Goal: Information Seeking & Learning: Understand process/instructions

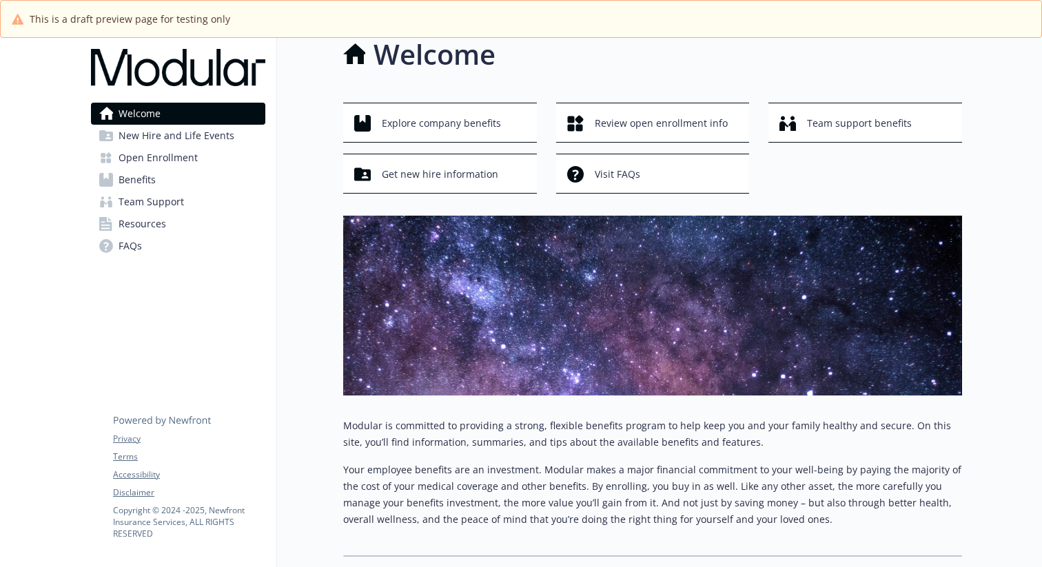
scroll to position [19, 0]
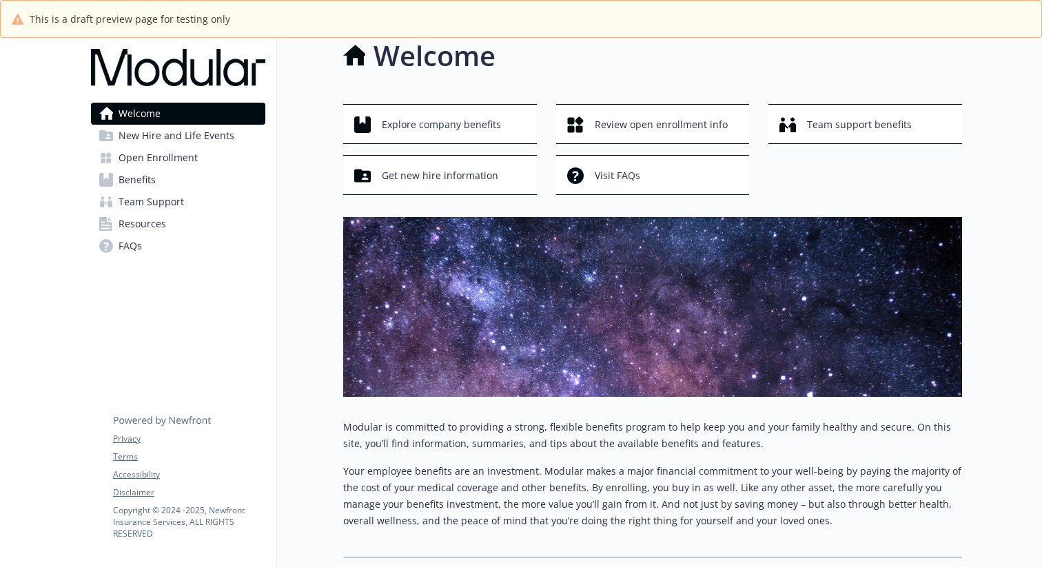
click at [223, 152] on link "Open Enrollment" at bounding box center [178, 158] width 174 height 22
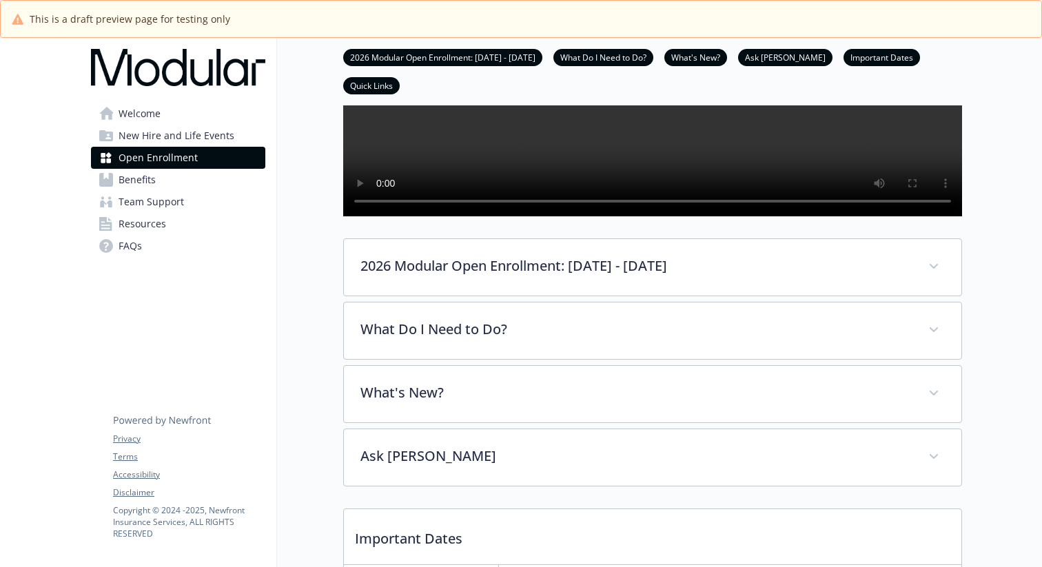
scroll to position [276, 0]
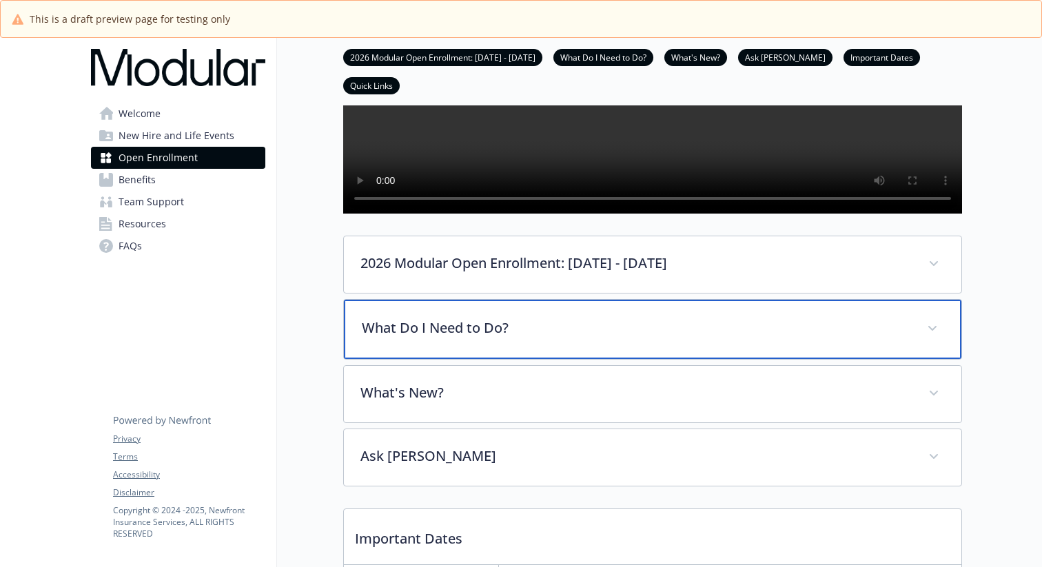
click at [938, 340] on span at bounding box center [933, 329] width 22 height 22
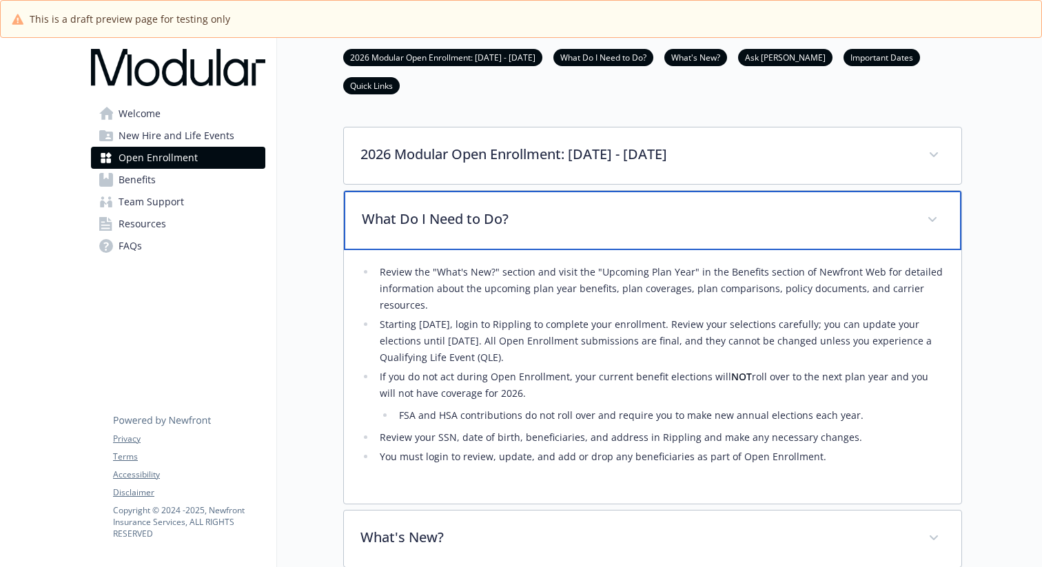
scroll to position [381, 0]
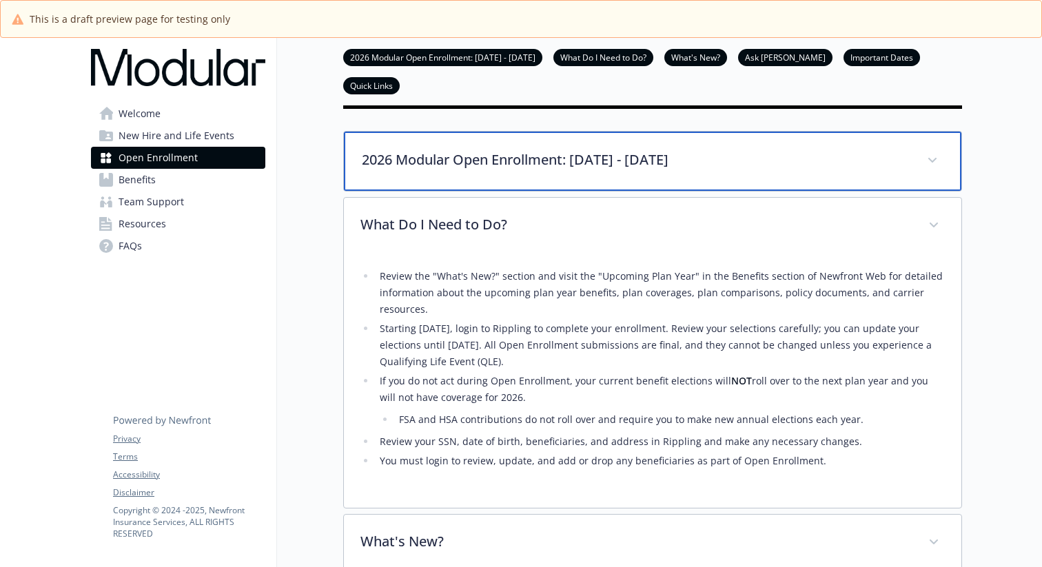
click at [929, 172] on span at bounding box center [933, 161] width 22 height 22
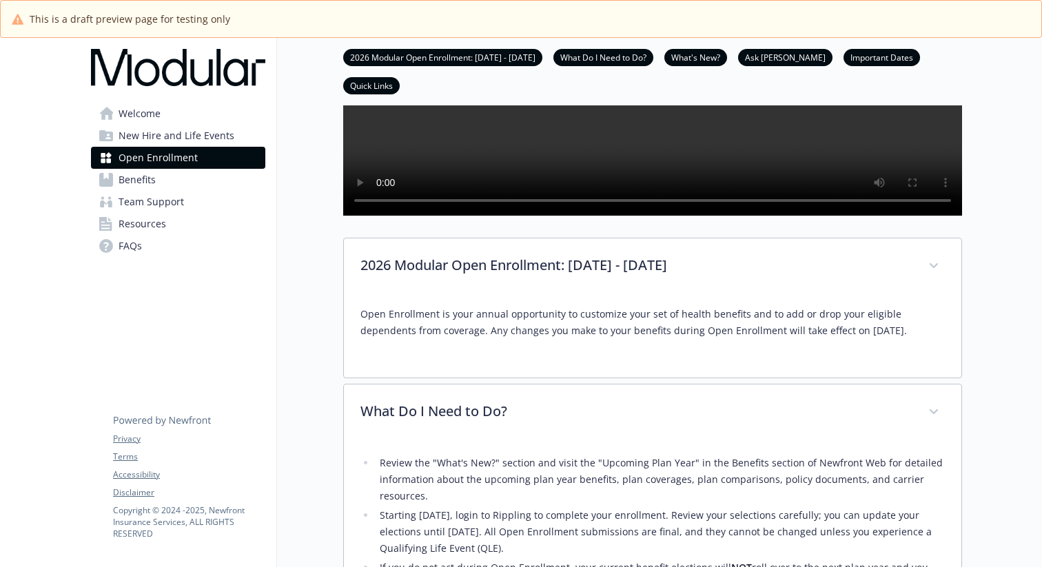
scroll to position [282, 0]
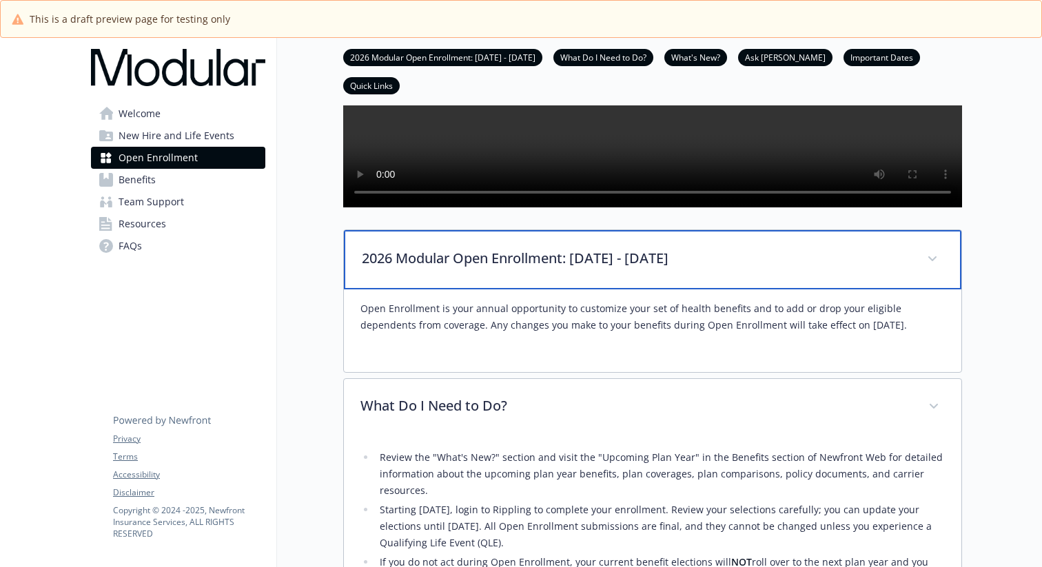
click at [422, 269] on p "2026 Modular Open Enrollment: [DATE] - [DATE]" at bounding box center [636, 258] width 549 height 21
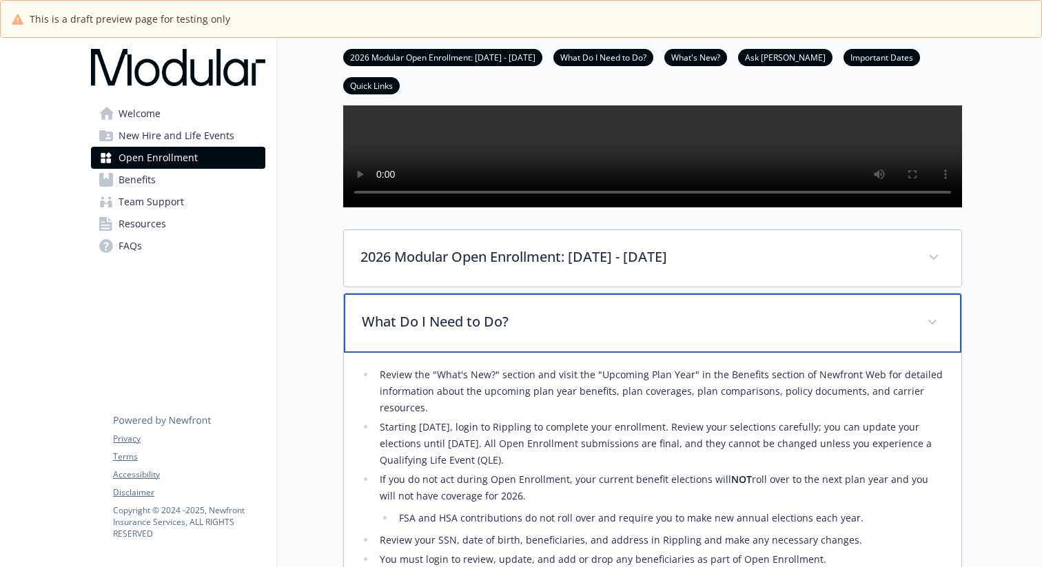
click at [450, 332] on p "What Do I Need to Do?" at bounding box center [636, 322] width 549 height 21
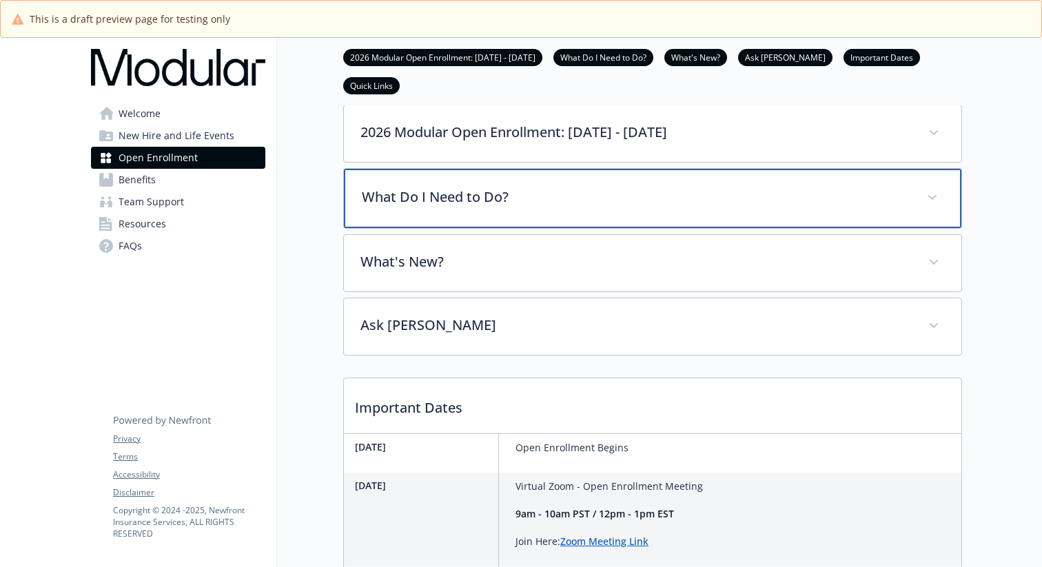
scroll to position [424, 0]
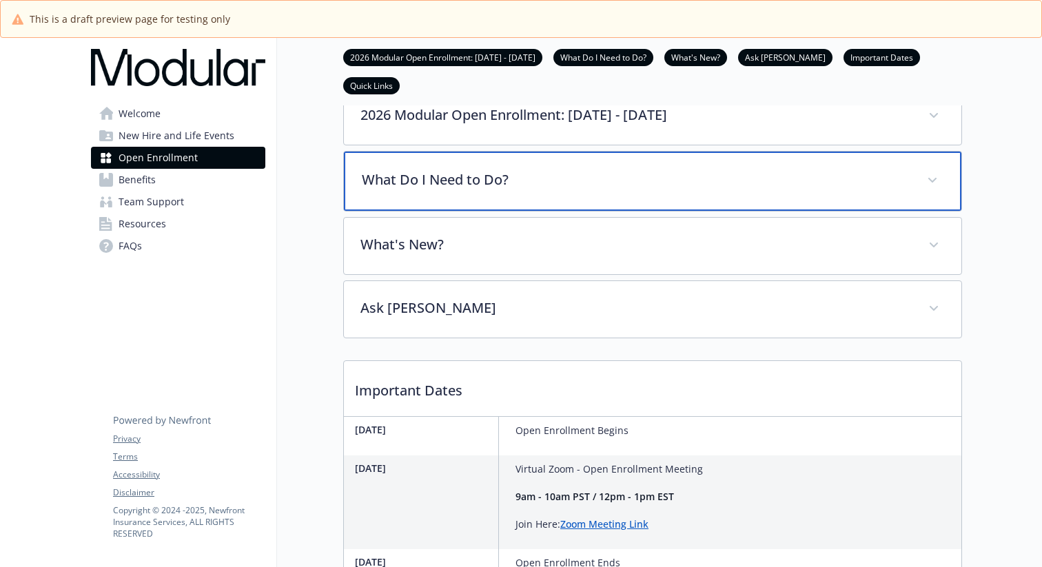
click at [480, 190] on p "What Do I Need to Do?" at bounding box center [636, 180] width 549 height 21
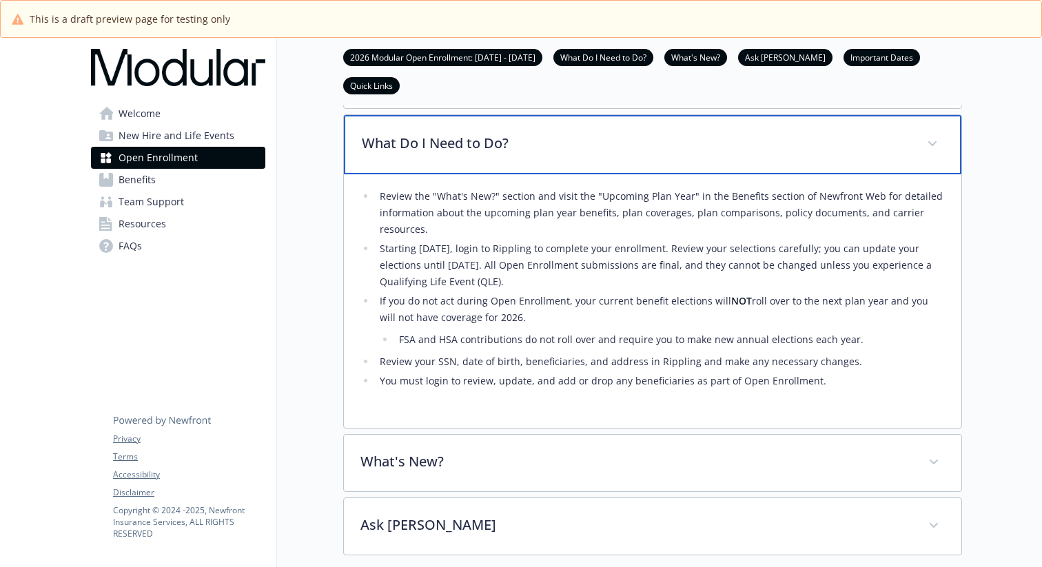
scroll to position [498, 0]
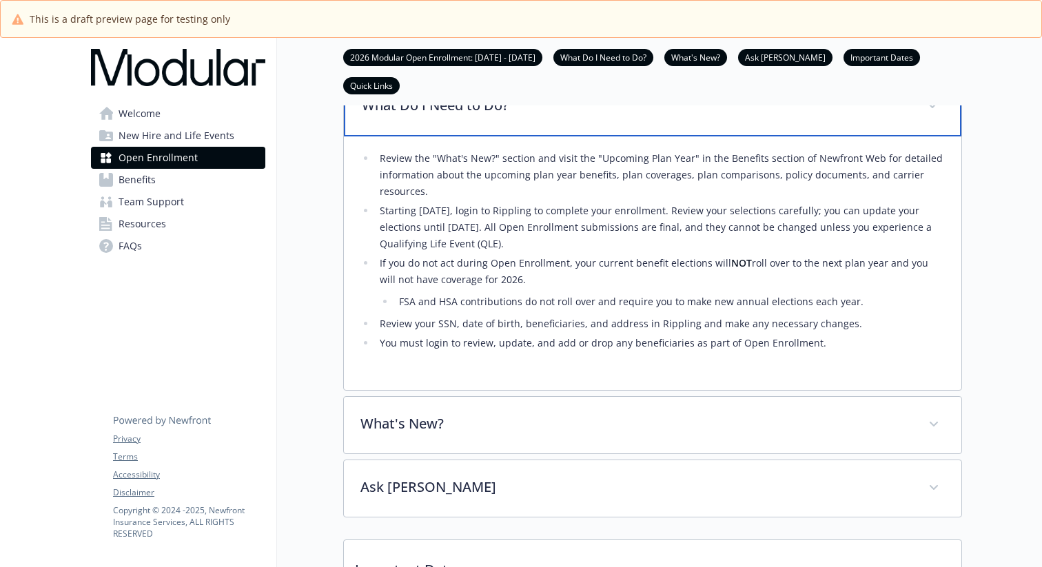
click at [467, 116] on p "What Do I Need to Do?" at bounding box center [636, 105] width 549 height 21
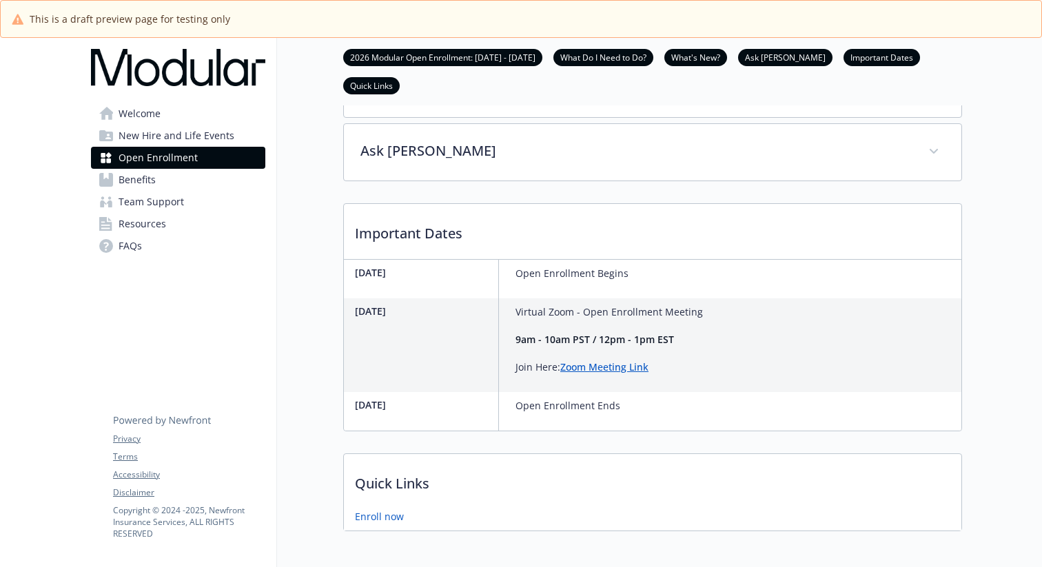
scroll to position [585, 0]
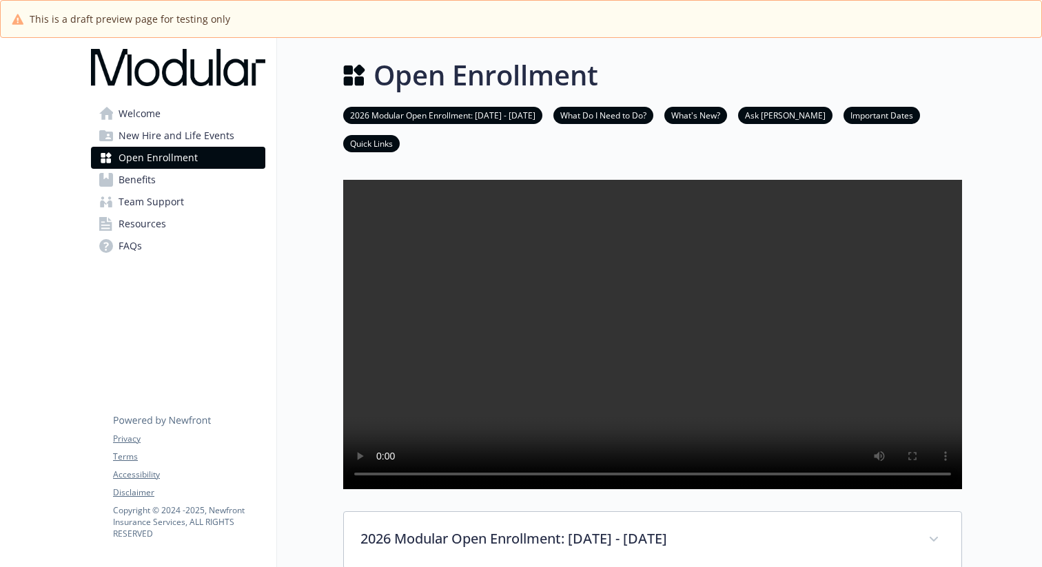
click at [185, 108] on link "Welcome" at bounding box center [178, 114] width 174 height 22
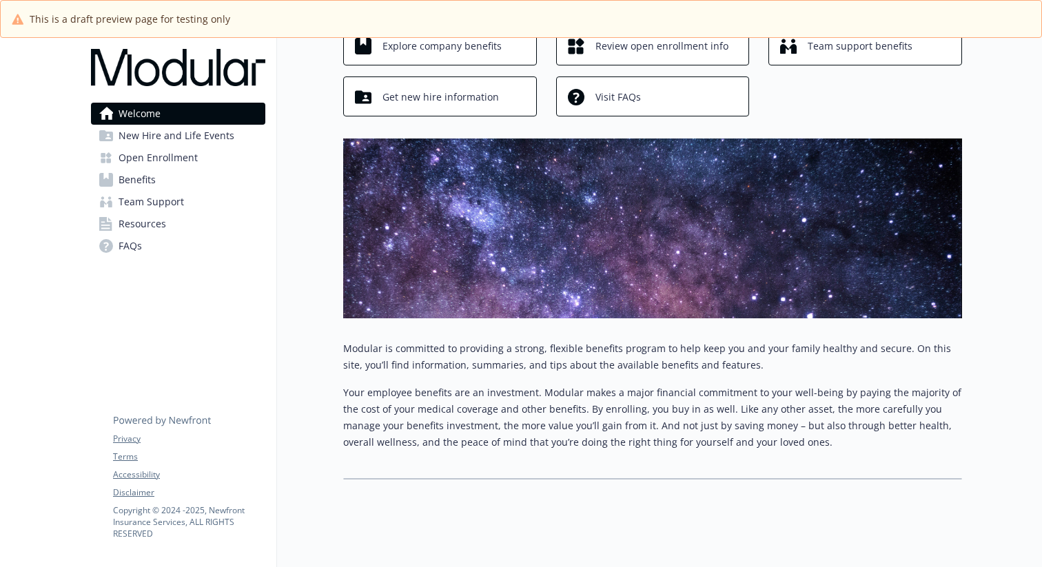
scroll to position [109, 0]
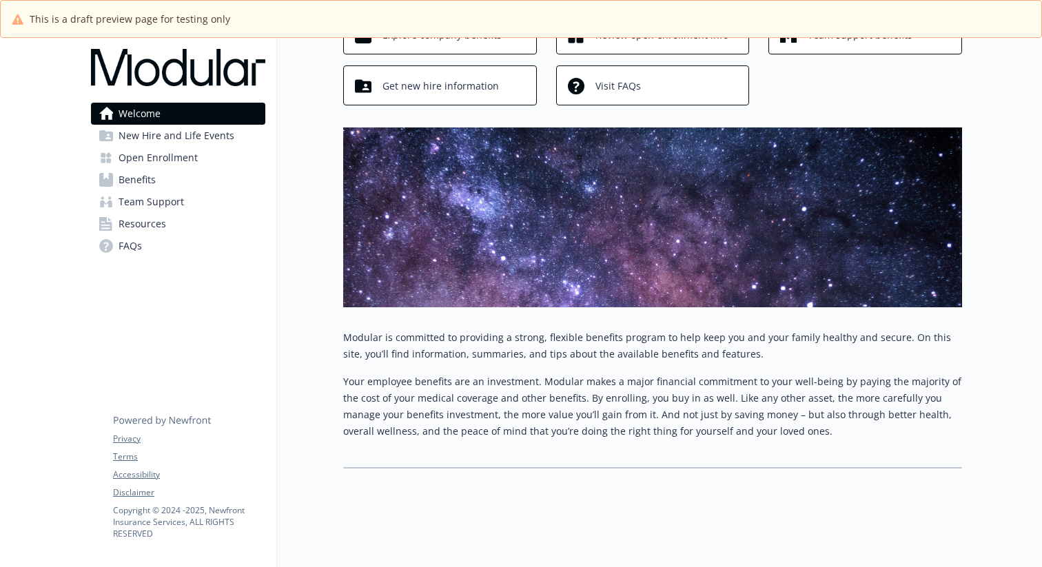
click at [183, 130] on span "New Hire and Life Events" at bounding box center [177, 136] width 116 height 22
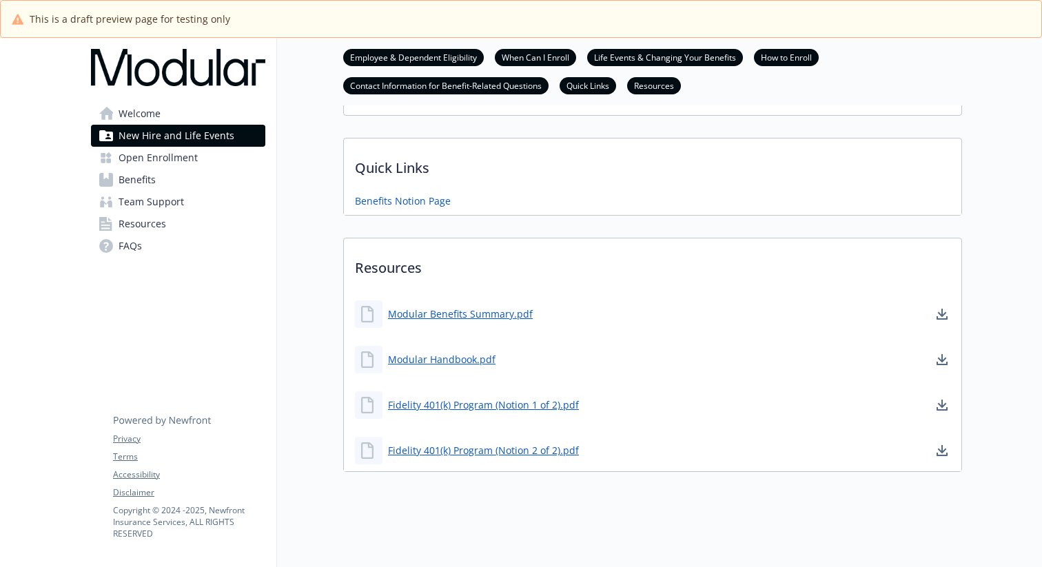
scroll to position [582, 0]
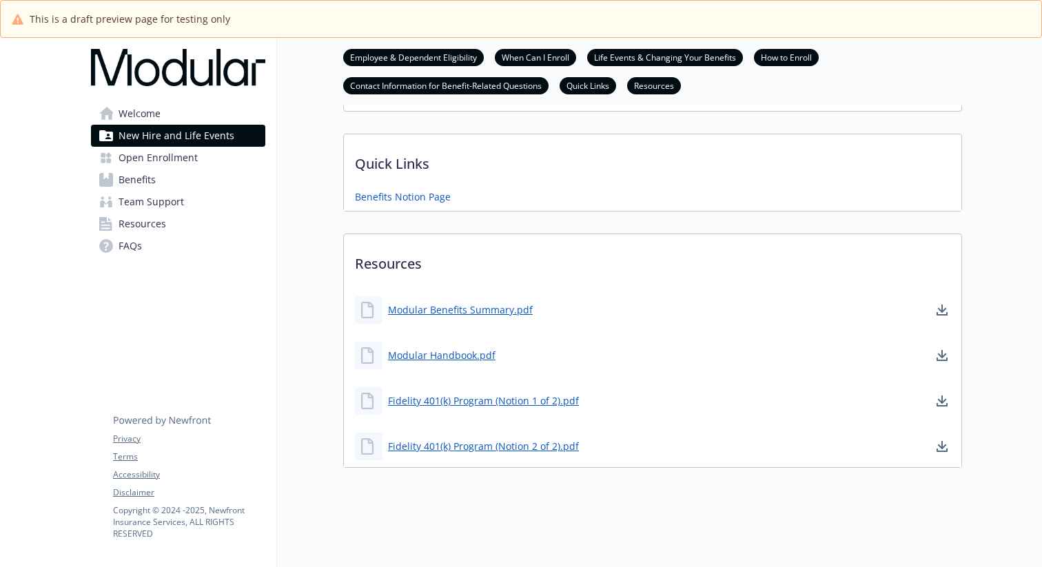
click at [195, 163] on span "Open Enrollment" at bounding box center [158, 158] width 79 height 22
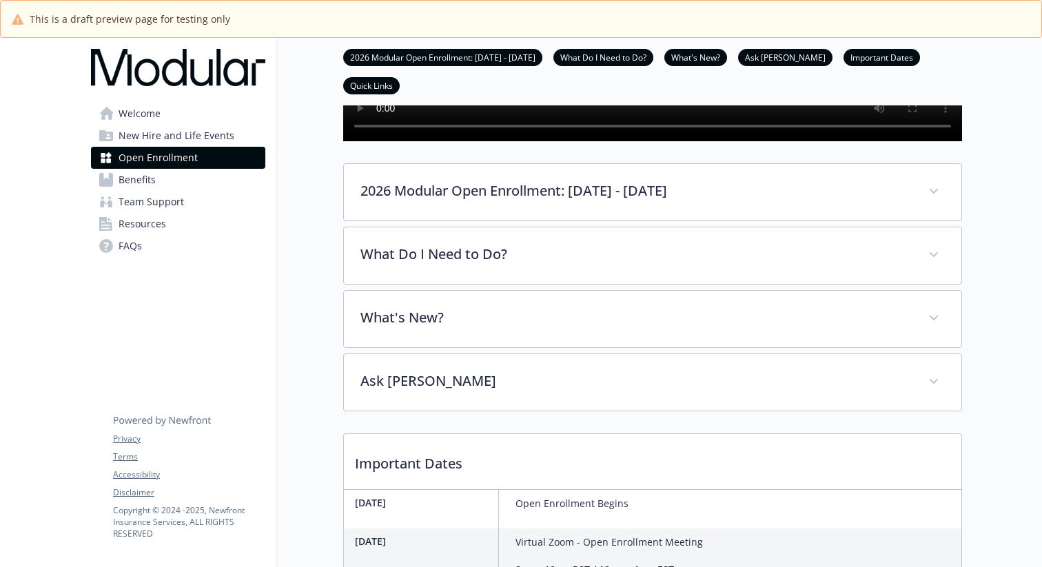
scroll to position [345, 0]
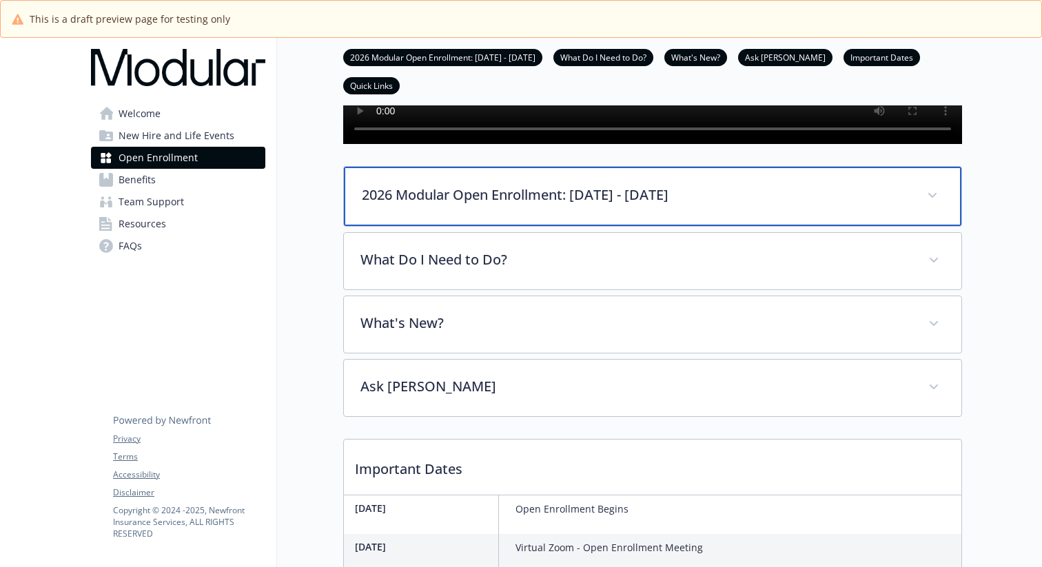
click at [538, 226] on div "2026 Modular Open Enrollment: [DATE] - [DATE]" at bounding box center [653, 196] width 618 height 59
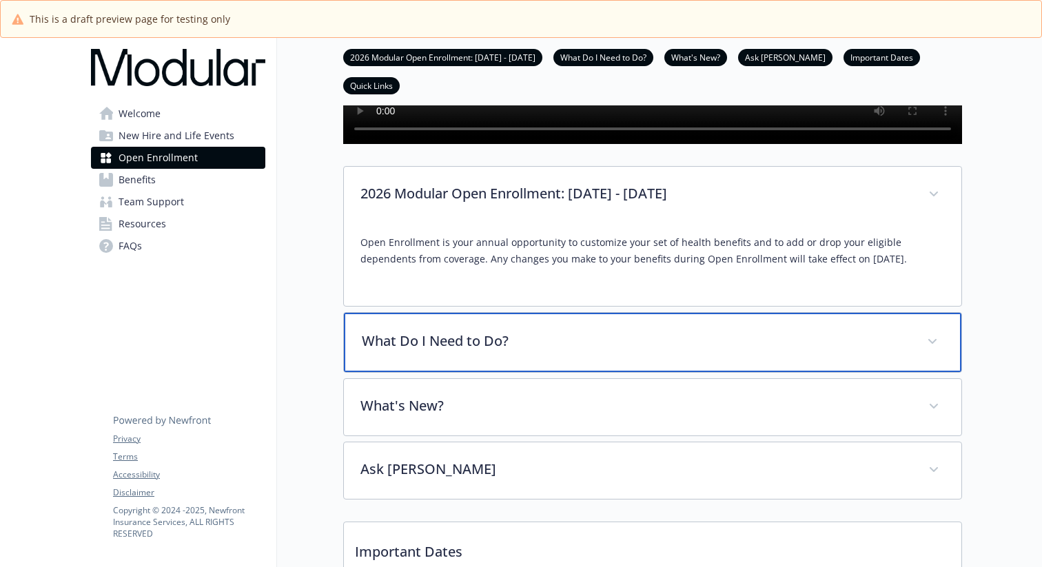
click at [580, 352] on p "What Do I Need to Do?" at bounding box center [636, 341] width 549 height 21
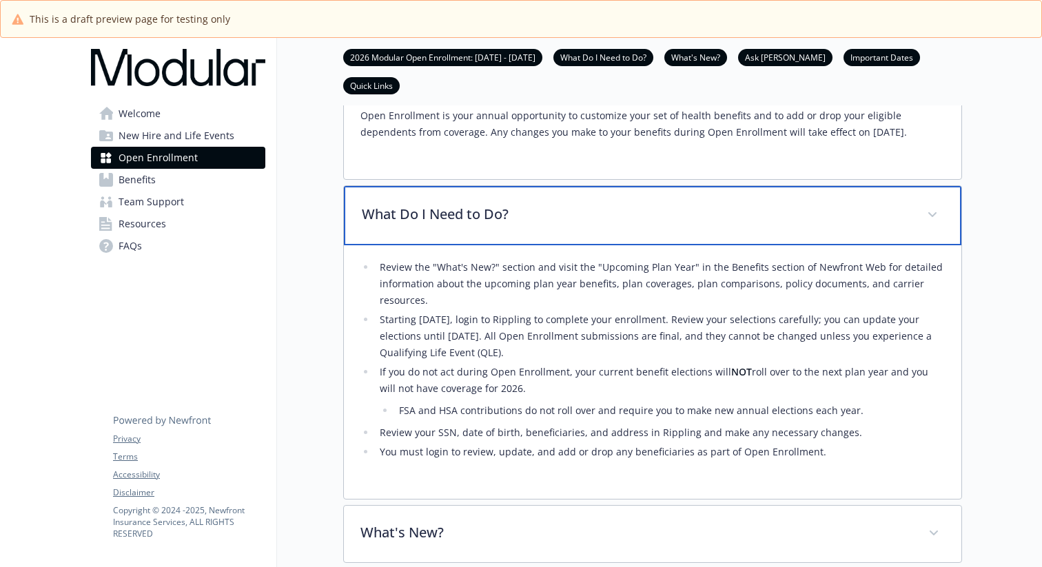
scroll to position [473, 0]
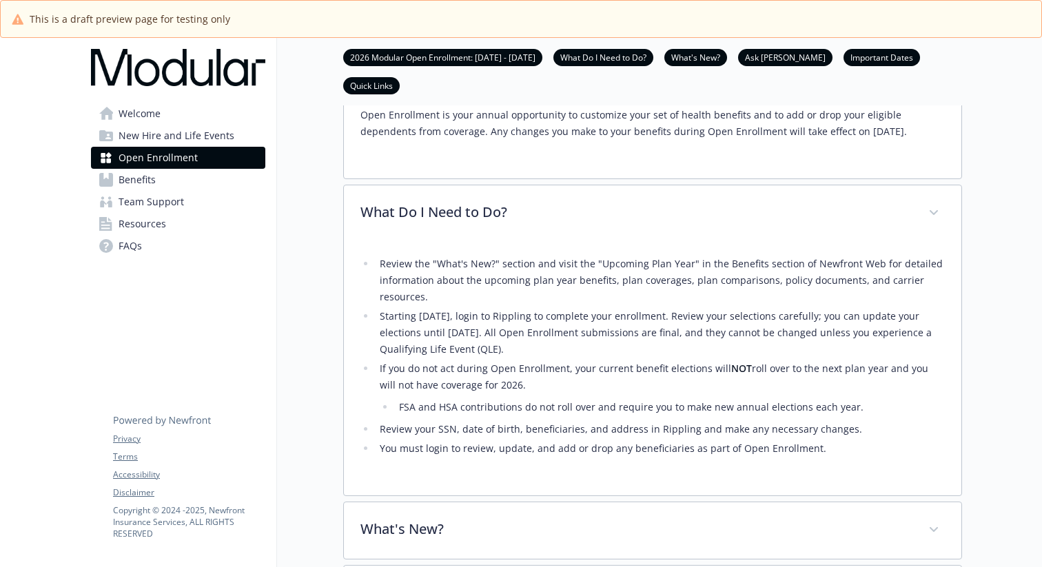
click at [195, 114] on link "Welcome" at bounding box center [178, 114] width 174 height 22
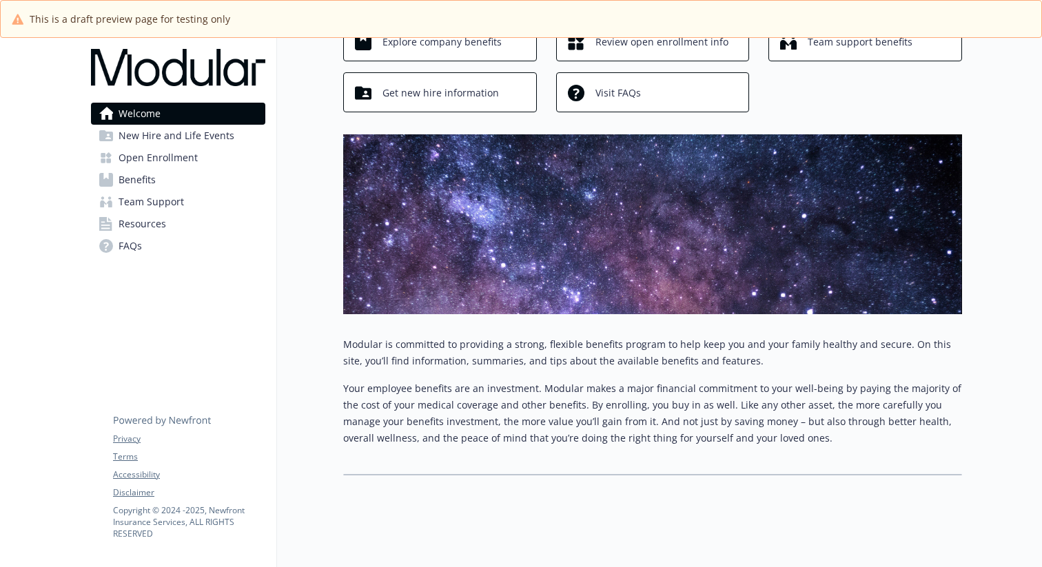
scroll to position [109, 0]
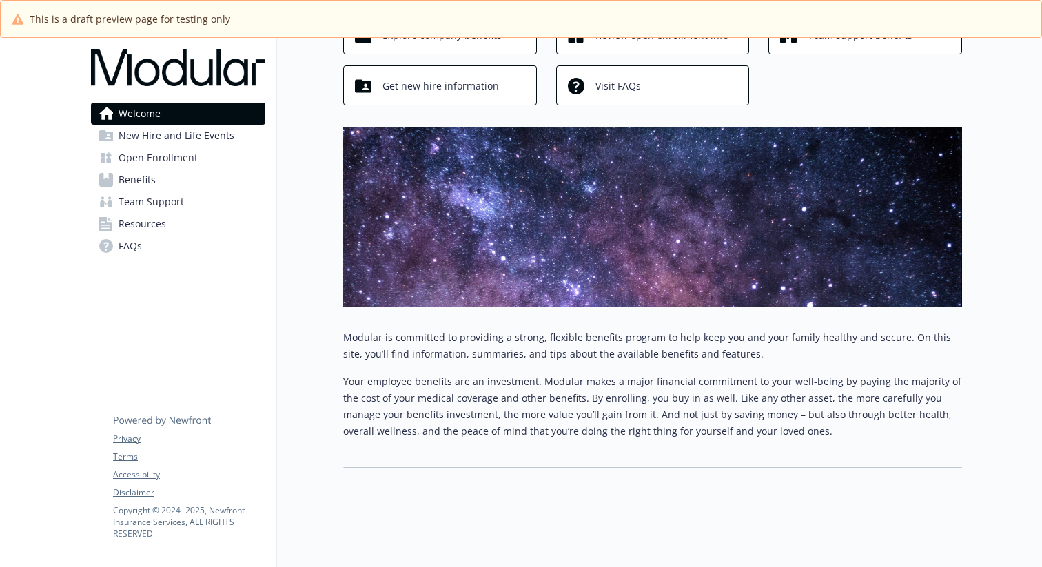
click at [199, 140] on span "New Hire and Life Events" at bounding box center [177, 136] width 116 height 22
